Goal: Task Accomplishment & Management: Manage account settings

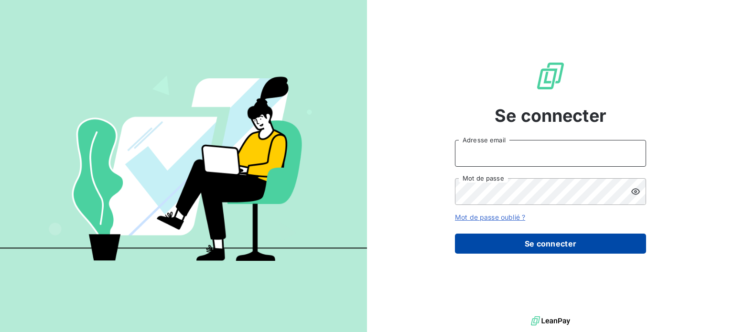
type input "[EMAIL_ADDRESS][DOMAIN_NAME]"
click at [558, 240] on button "Se connecter" at bounding box center [550, 244] width 191 height 20
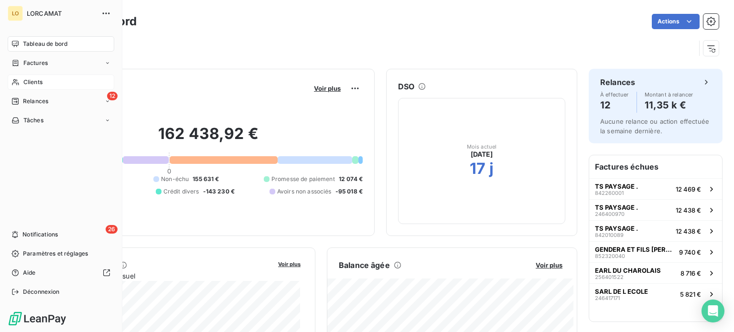
click at [34, 77] on div "Clients" at bounding box center [61, 82] width 107 height 15
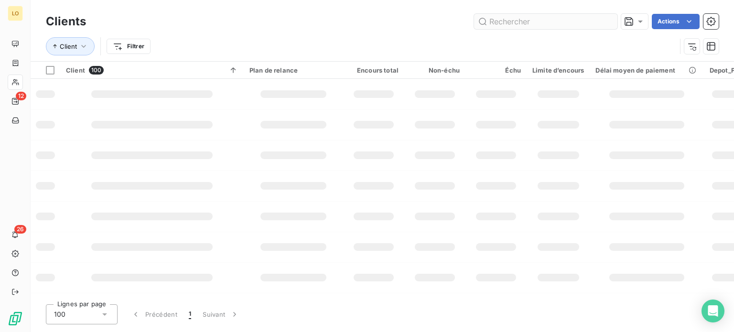
click at [528, 17] on input "text" at bounding box center [545, 21] width 143 height 15
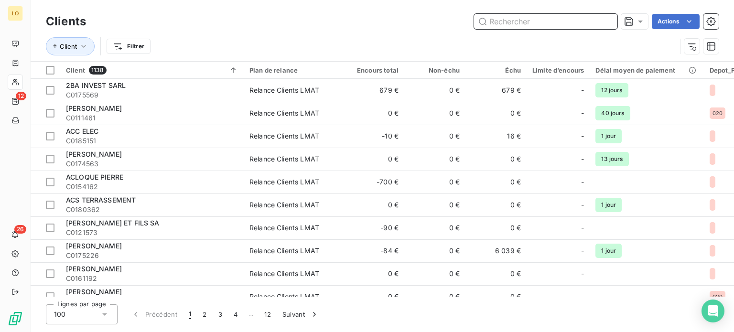
click at [495, 18] on input "text" at bounding box center [545, 21] width 143 height 15
click at [497, 20] on input "1" at bounding box center [545, 21] width 143 height 15
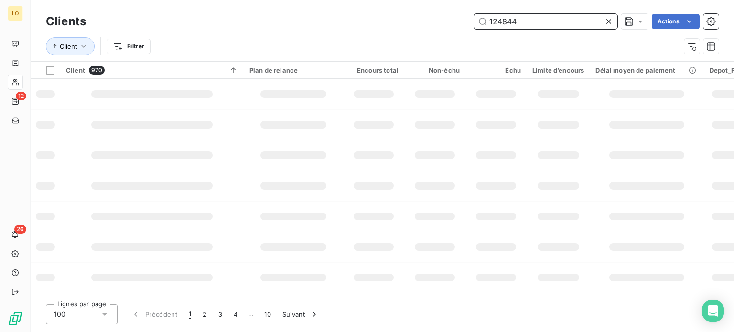
type input "124844"
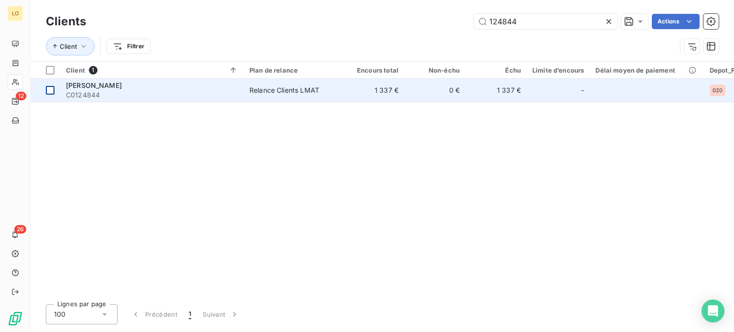
click at [51, 89] on div at bounding box center [50, 90] width 9 height 9
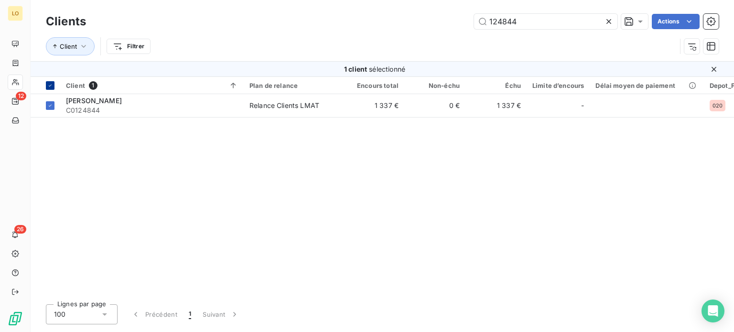
click at [50, 89] on th at bounding box center [46, 85] width 30 height 17
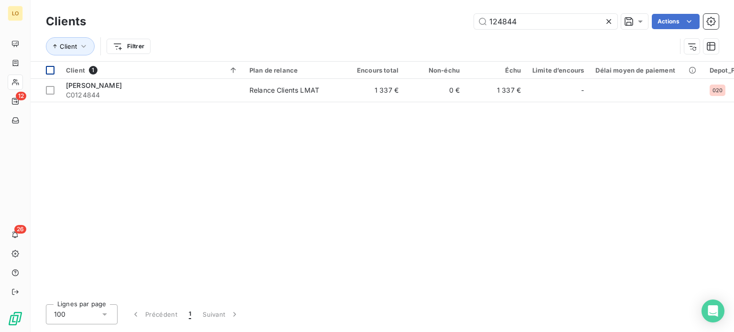
click at [50, 89] on div at bounding box center [50, 90] width 9 height 9
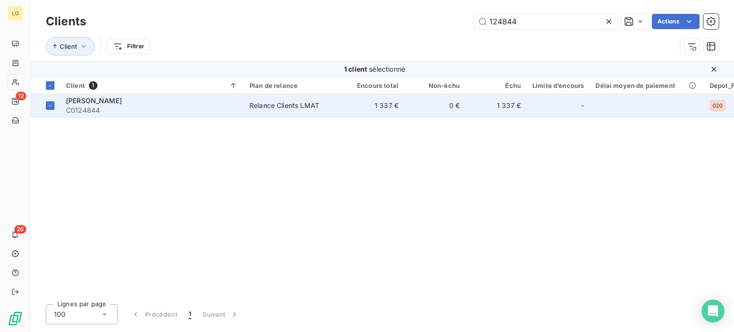
click at [87, 103] on span "[PERSON_NAME]" at bounding box center [94, 100] width 56 height 8
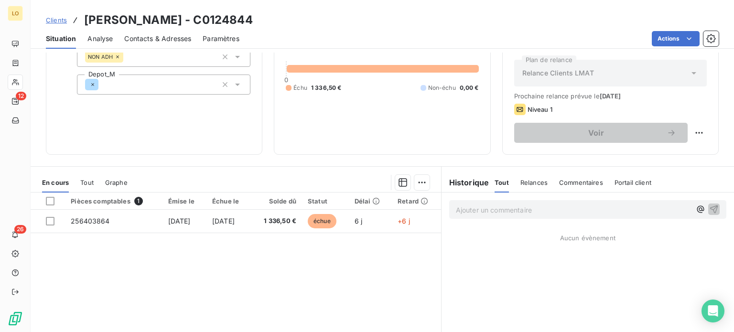
scroll to position [143, 0]
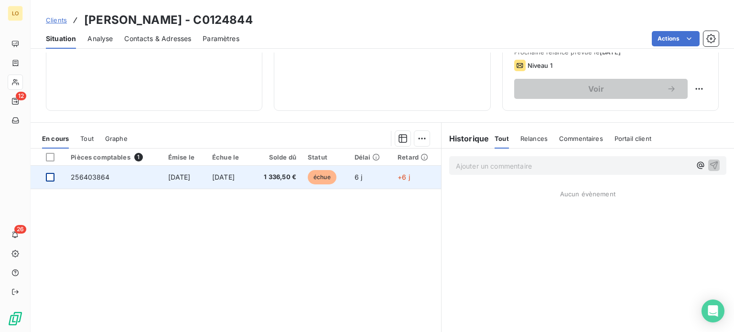
click at [49, 177] on div at bounding box center [50, 177] width 9 height 9
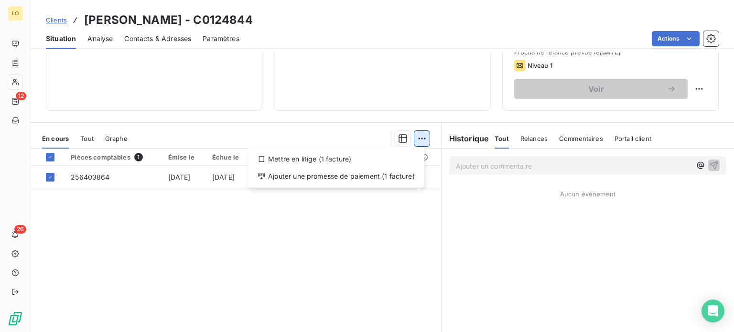
click at [416, 139] on html "LO 12 26 Clients [PERSON_NAME] - C0124844 Situation Analyse Contacts & Adresses…" at bounding box center [367, 166] width 734 height 332
click at [382, 179] on div "Ajouter une promesse de paiement (1 facture)" at bounding box center [336, 176] width 169 height 15
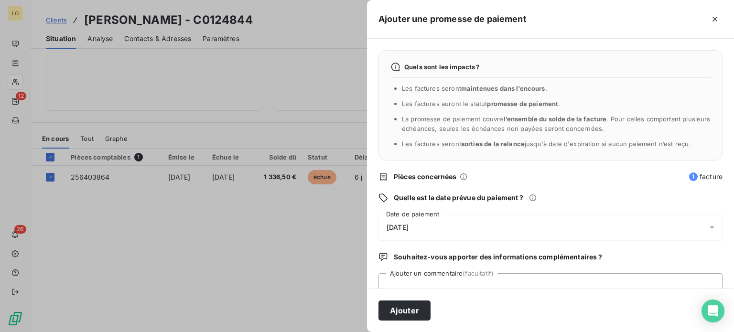
click at [408, 225] on span "[DATE]" at bounding box center [397, 228] width 22 height 8
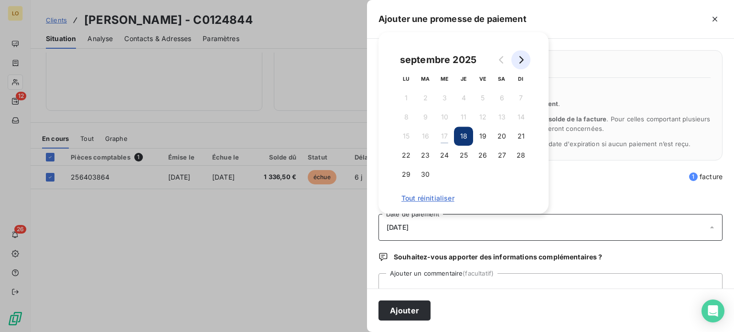
click at [520, 59] on icon "Go to next month" at bounding box center [521, 60] width 8 height 8
click at [442, 156] on button "19" at bounding box center [444, 155] width 19 height 19
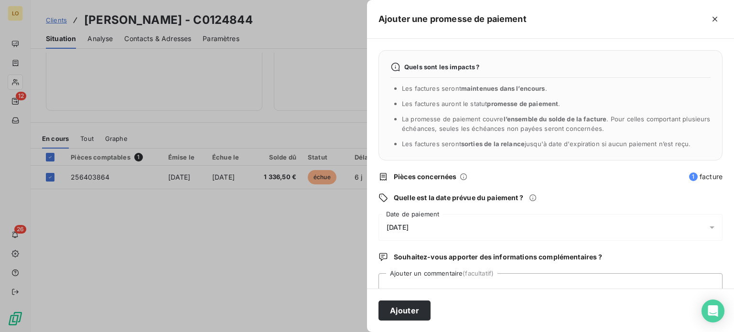
click at [440, 271] on div "Quels sont les impacts ? Les factures seront maintenues dans l’encours . Les fa…" at bounding box center [550, 164] width 367 height 250
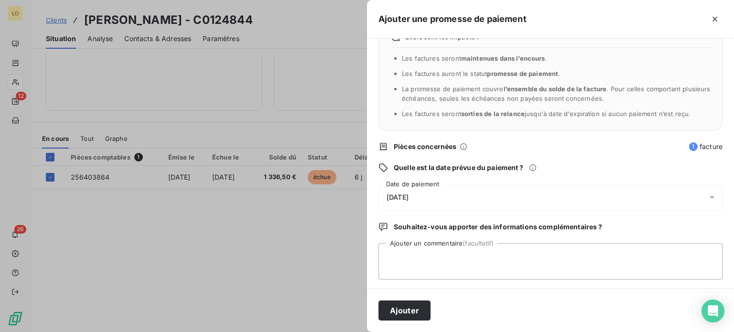
scroll to position [31, 0]
click at [440, 267] on textarea "Ajouter un commentaire (facultatif)" at bounding box center [550, 260] width 344 height 36
type textarea "l"
type textarea "Le client a déposer 2 chèques de 445€50 à encaisser le 17/10 et 17/11"
click at [431, 311] on div "Ajouter" at bounding box center [550, 310] width 367 height 43
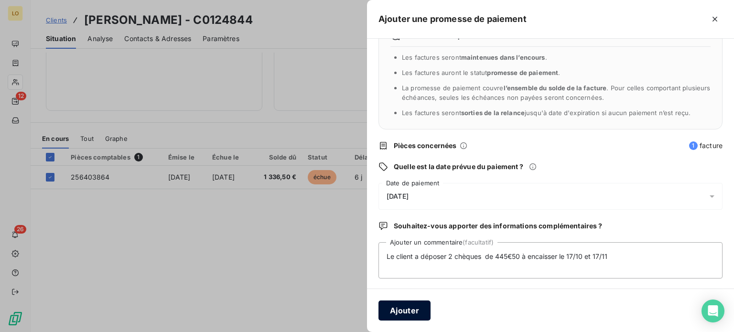
click at [414, 311] on button "Ajouter" at bounding box center [404, 310] width 52 height 20
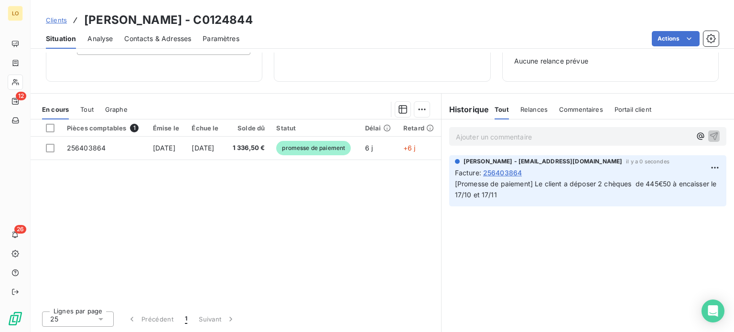
scroll to position [138, 0]
